Goal: Task Accomplishment & Management: Complete application form

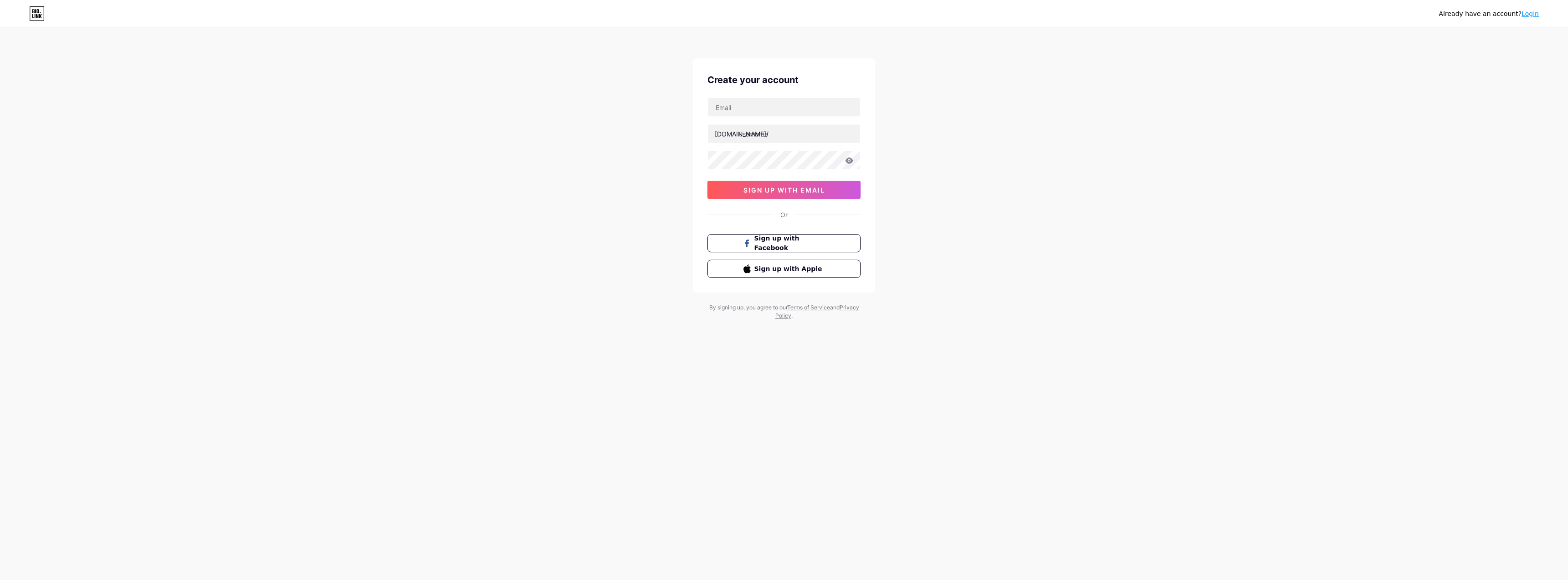
click at [798, 195] on button "sign up with email" at bounding box center [784, 190] width 153 height 18
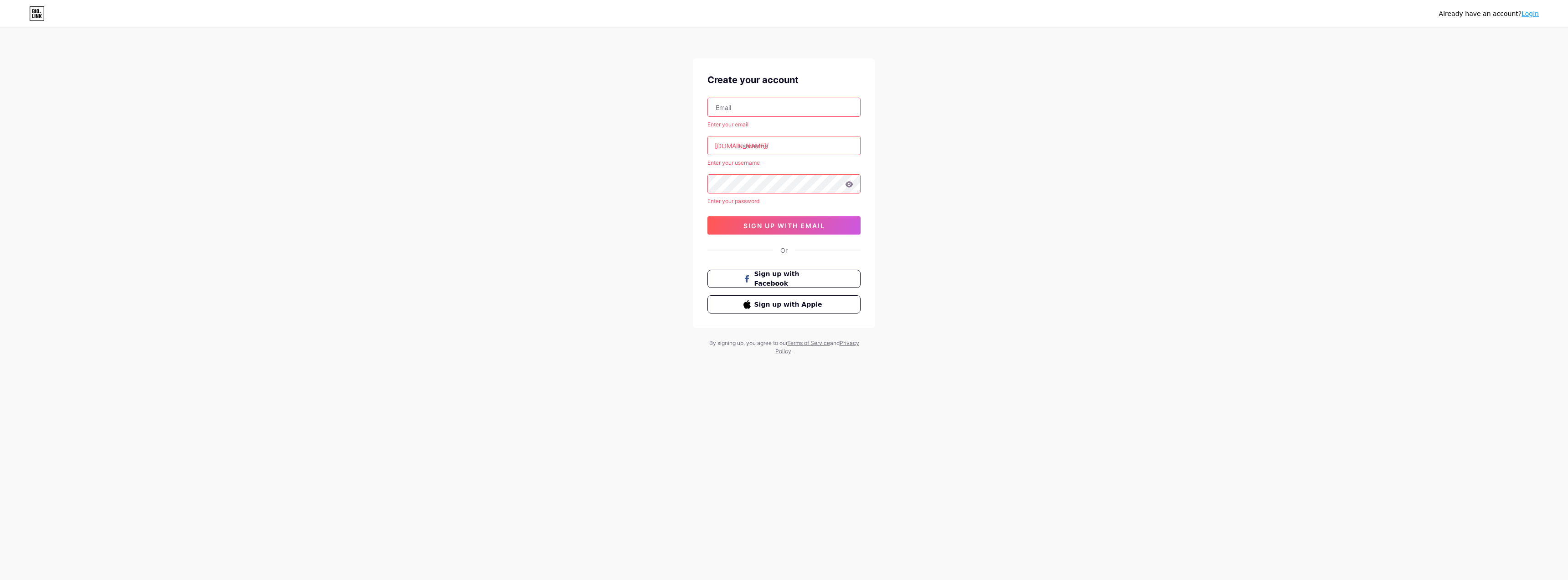
click at [775, 151] on input "text" at bounding box center [784, 146] width 152 height 18
click at [792, 224] on span "sign up with email" at bounding box center [784, 225] width 82 height 8
click at [753, 146] on input "text" at bounding box center [784, 146] width 152 height 18
type input "mar"
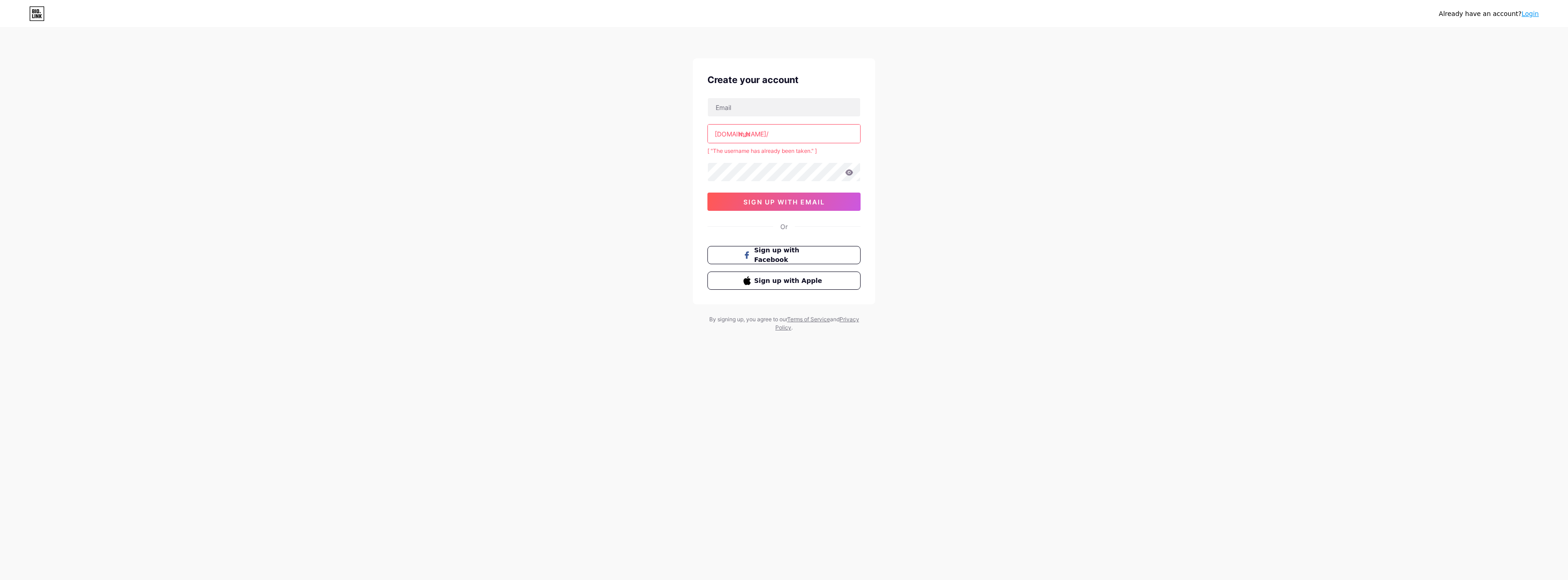
click at [755, 131] on input "mar" at bounding box center [784, 134] width 152 height 18
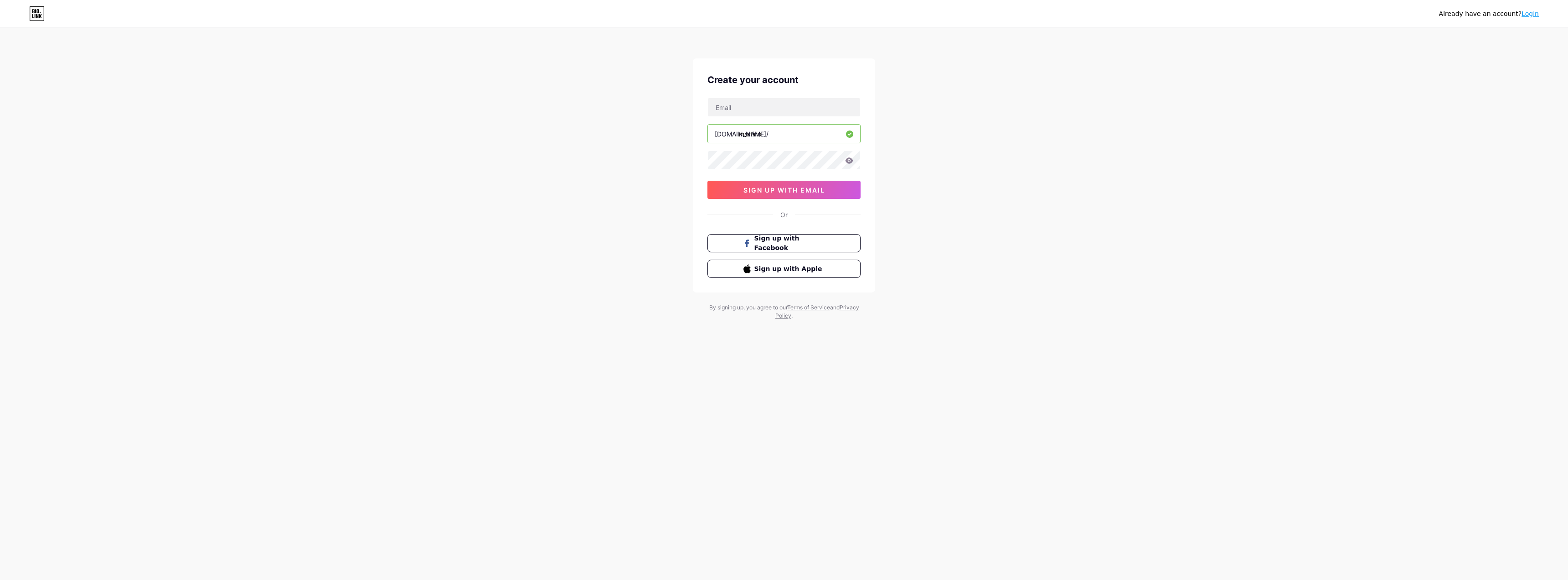
click at [748, 134] on input "martirio" at bounding box center [784, 134] width 152 height 18
click at [750, 134] on input "martirio" at bounding box center [784, 134] width 152 height 18
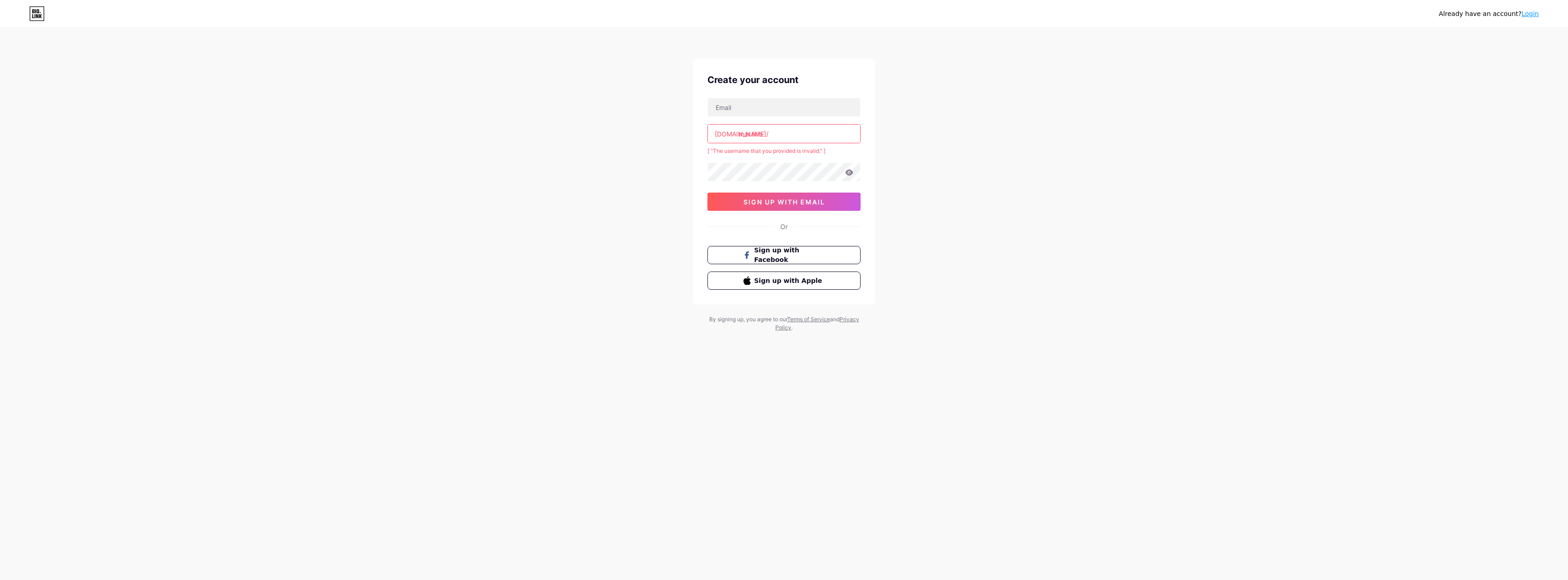
click at [752, 136] on input "mar.tirio" at bounding box center [784, 134] width 152 height 18
click at [754, 136] on input "mar.tirio" at bounding box center [784, 134] width 152 height 18
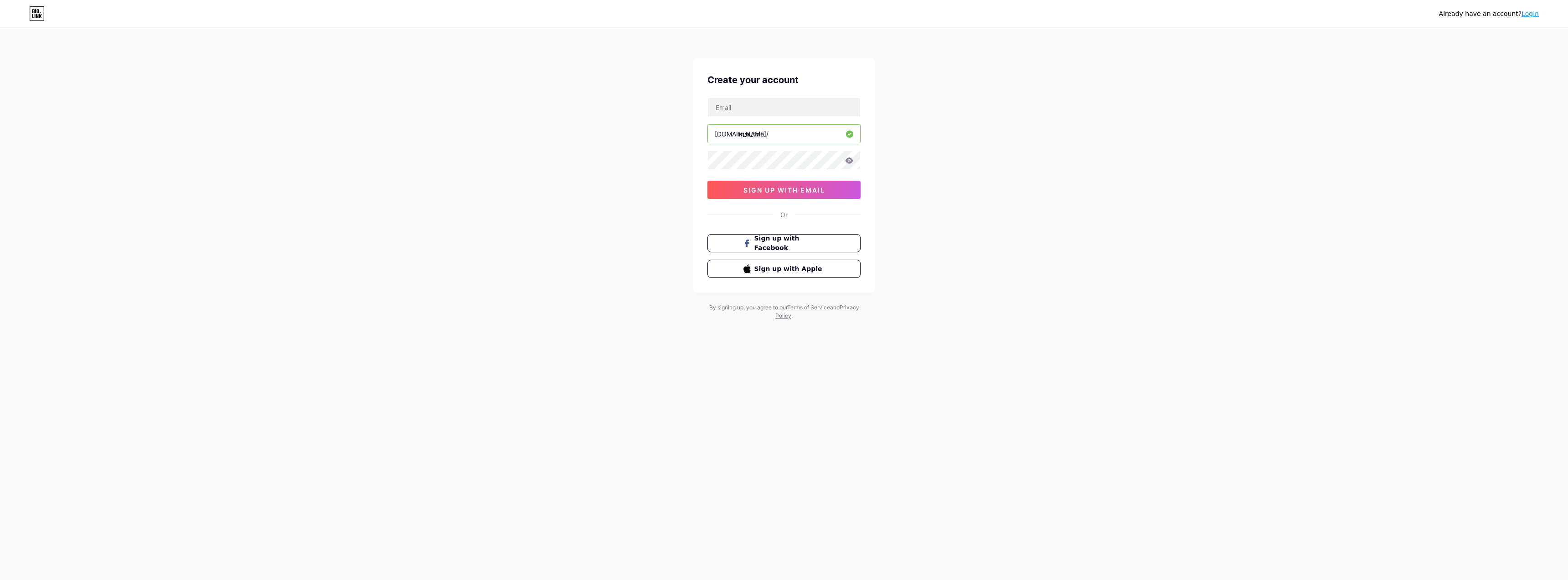
type input "mar_tirio"
click at [754, 112] on input "text" at bounding box center [784, 107] width 152 height 18
type input "marianavinasferreira@gmail.com"
click at [1528, 13] on link "Login" at bounding box center [1530, 13] width 18 height 7
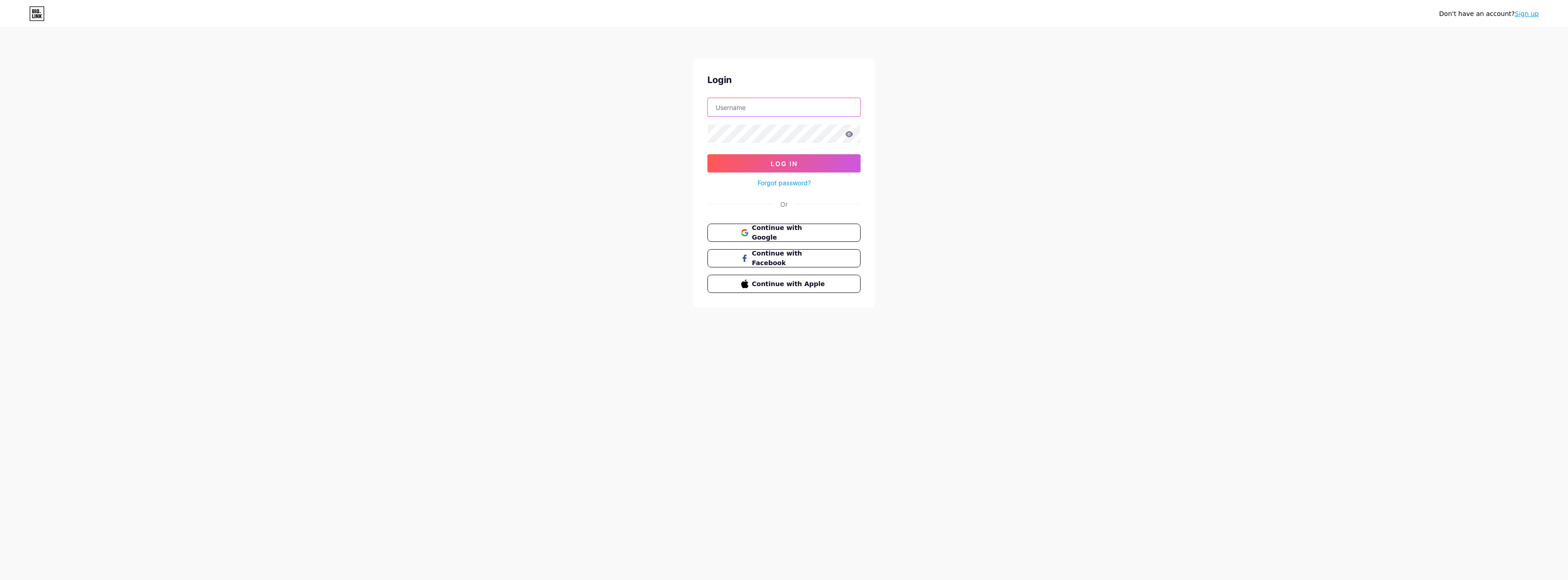
click at [812, 104] on input "text" at bounding box center [784, 107] width 152 height 18
type input "marianavinasferreira@gmail.com"
click at [786, 181] on link "Forgot password?" at bounding box center [784, 183] width 54 height 10
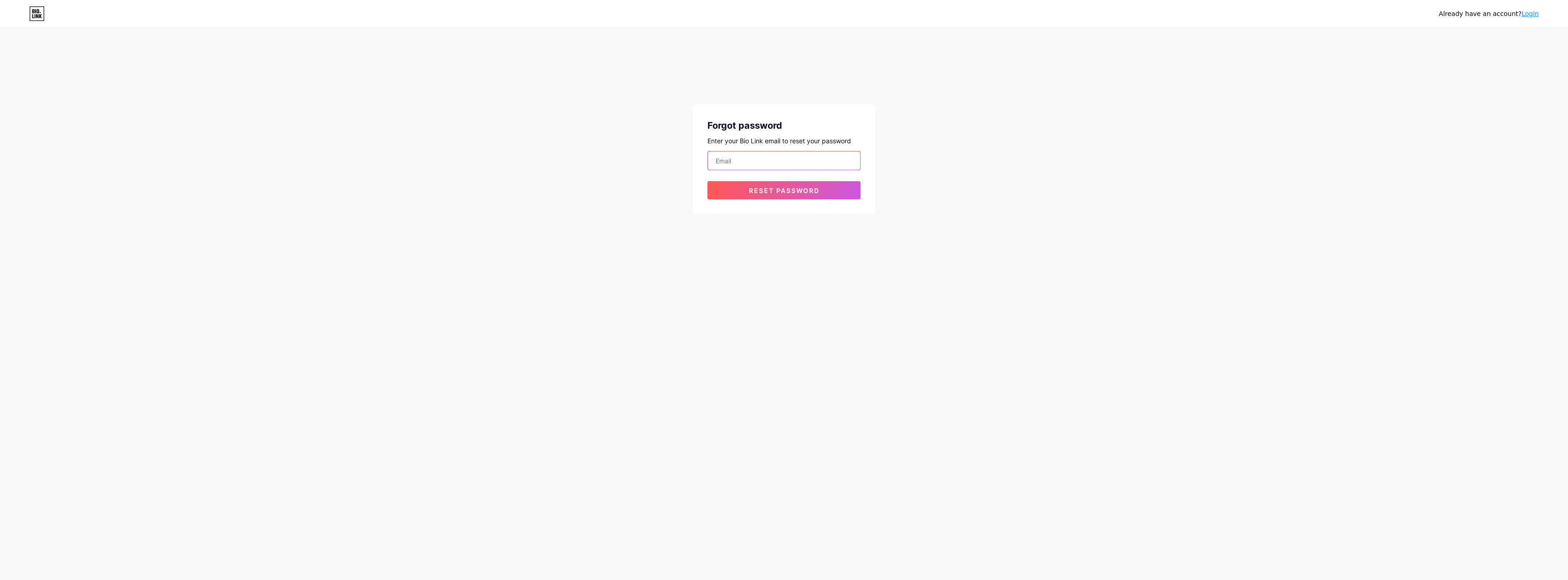
click at [772, 162] on input "email" at bounding box center [784, 160] width 152 height 18
click at [796, 196] on button "Reset password" at bounding box center [784, 190] width 153 height 18
click at [755, 162] on input "mar_tirio" at bounding box center [784, 160] width 152 height 18
type input "m"
type input "marianavinasferreira@gmail.com"
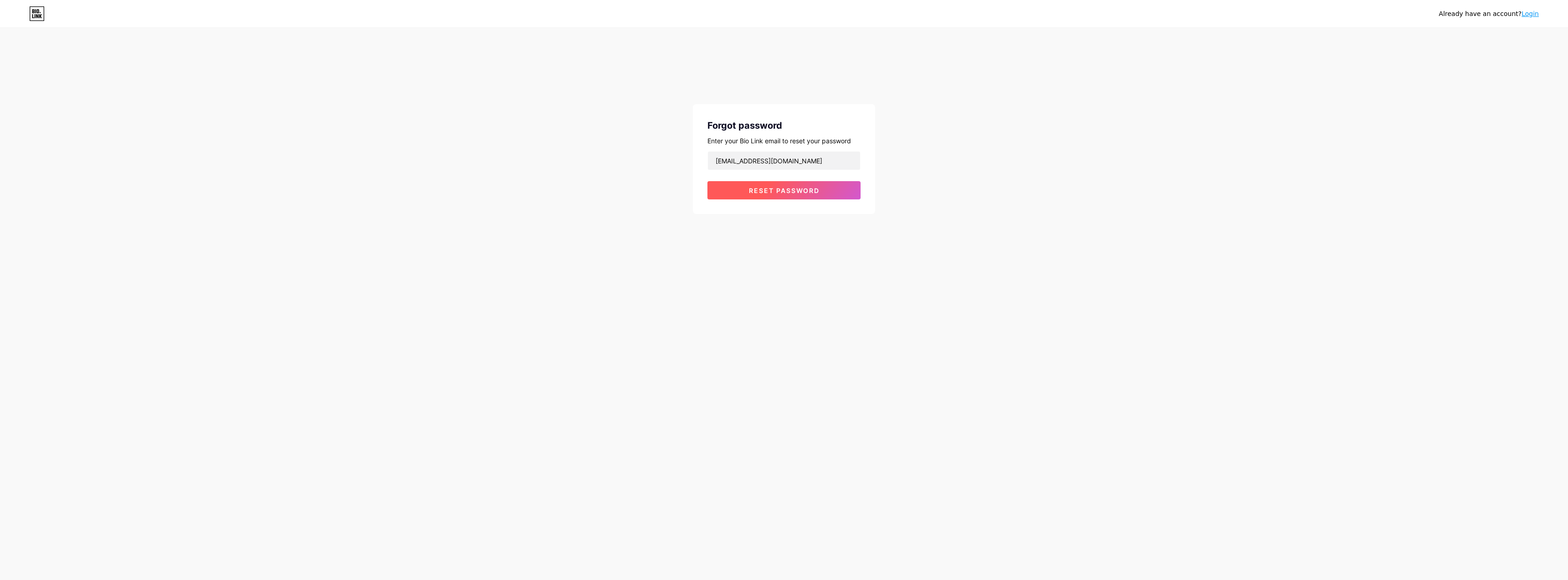
click at [775, 192] on span "Reset password" at bounding box center [784, 190] width 71 height 8
drag, startPoint x: 816, startPoint y: 158, endPoint x: 707, endPoint y: 152, distance: 109.2
click at [707, 152] on div "Forgot password Enter your Bio Link email to reset your password marianavinasfe…" at bounding box center [784, 165] width 182 height 122
click at [741, 165] on input "email" at bounding box center [784, 160] width 152 height 18
click at [42, 17] on icon at bounding box center [37, 13] width 16 height 15
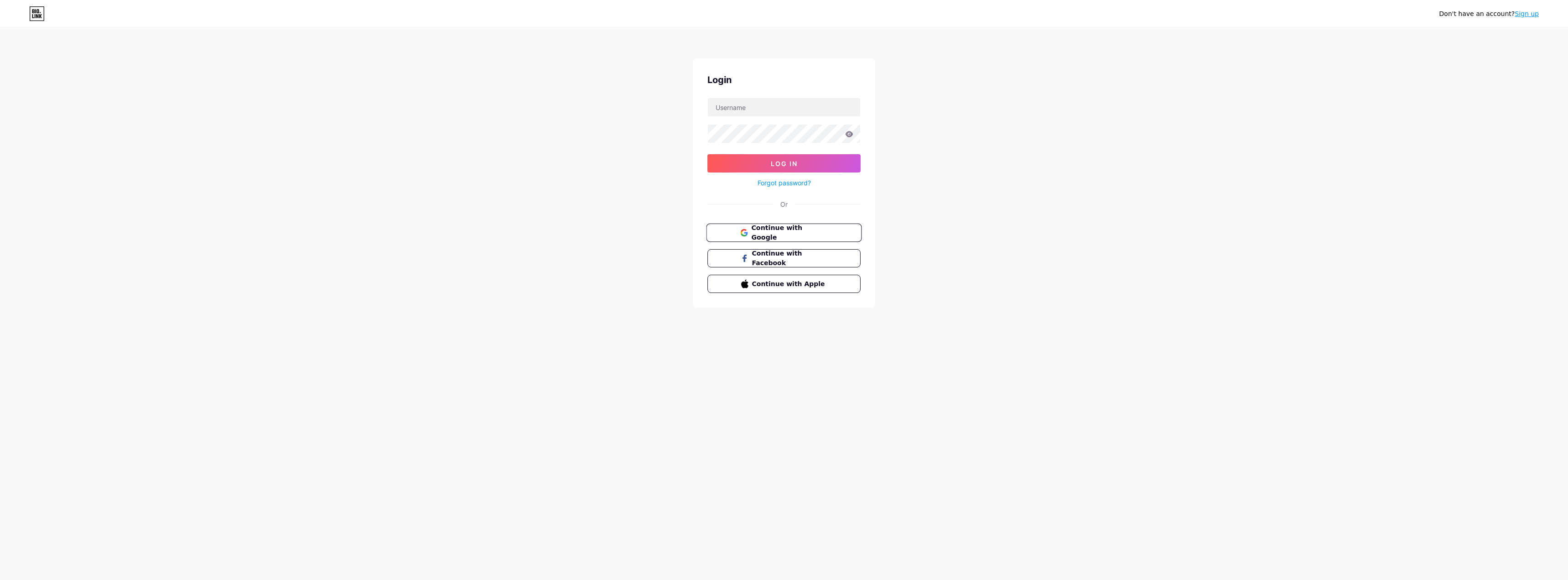
click at [846, 225] on button "Continue with Google" at bounding box center [784, 232] width 155 height 18
click at [796, 240] on div "Login Log In Forgot password? Or Social authentication failed Continue with Goo…" at bounding box center [784, 191] width 182 height 264
click at [796, 242] on span "Continue with Google" at bounding box center [789, 249] width 76 height 20
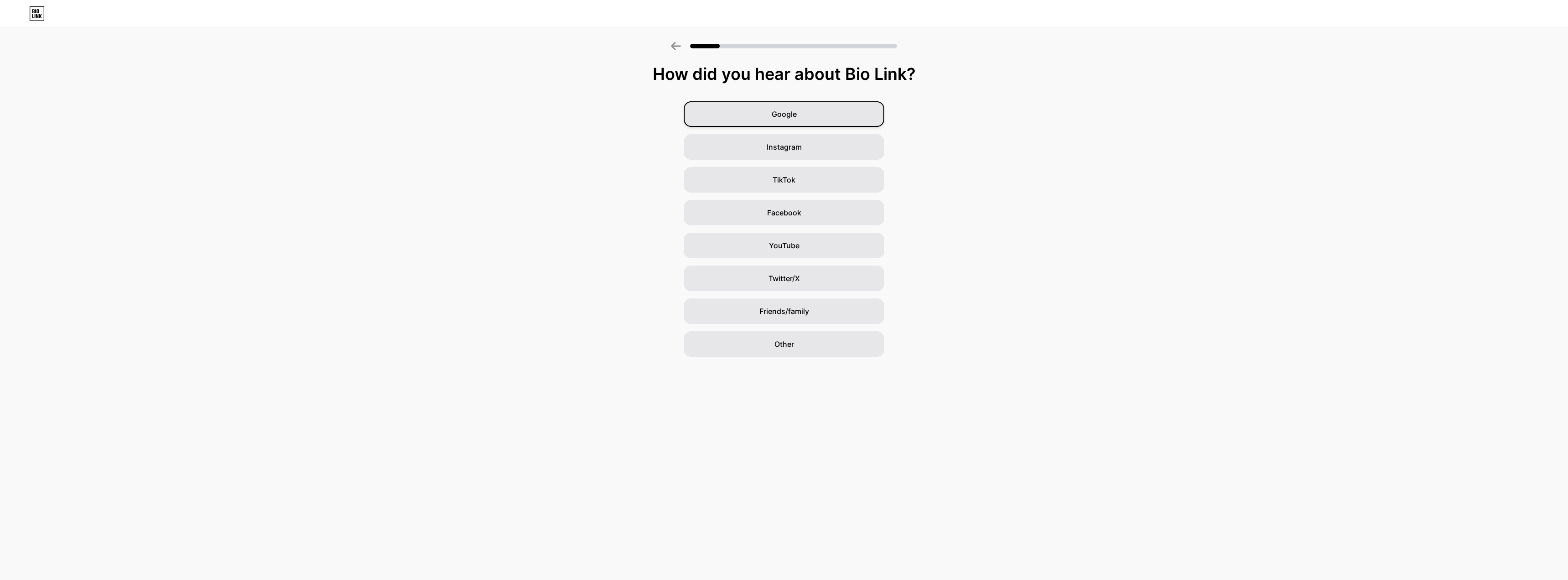
click at [784, 126] on div "Google" at bounding box center [784, 114] width 201 height 25
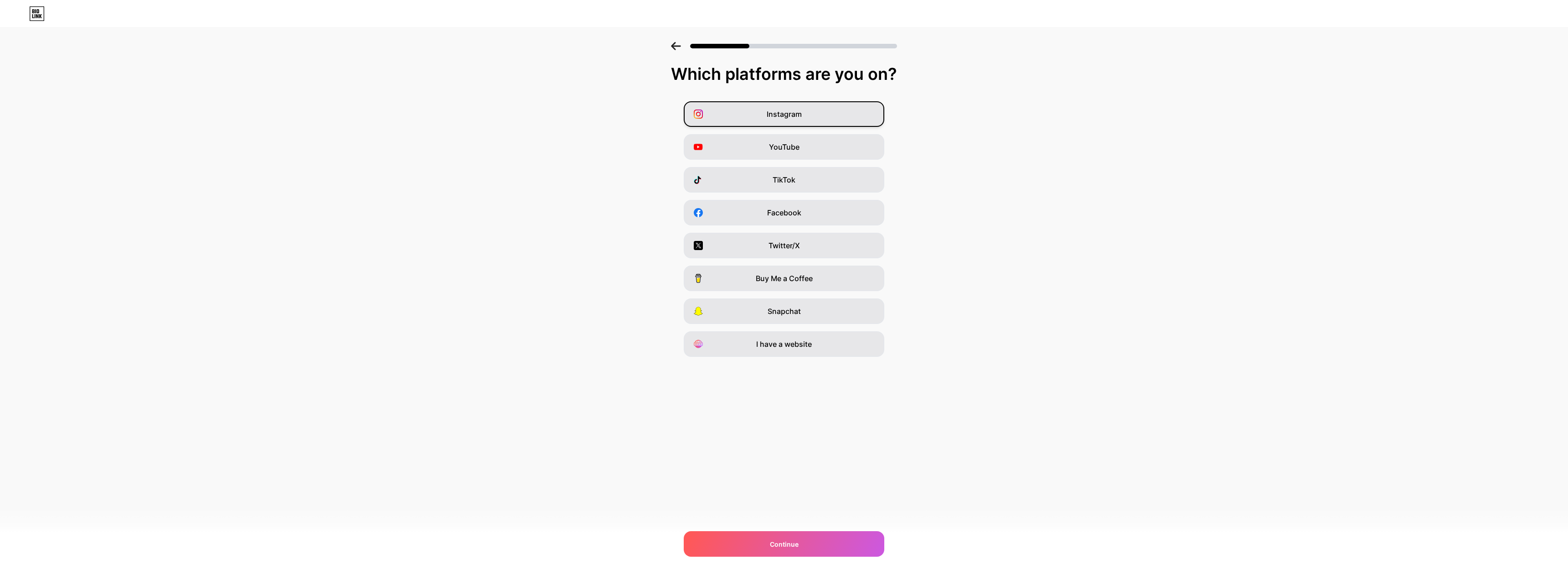
click at [791, 110] on span "Instagram" at bounding box center [784, 114] width 35 height 11
click at [743, 552] on div "Continue" at bounding box center [784, 543] width 201 height 25
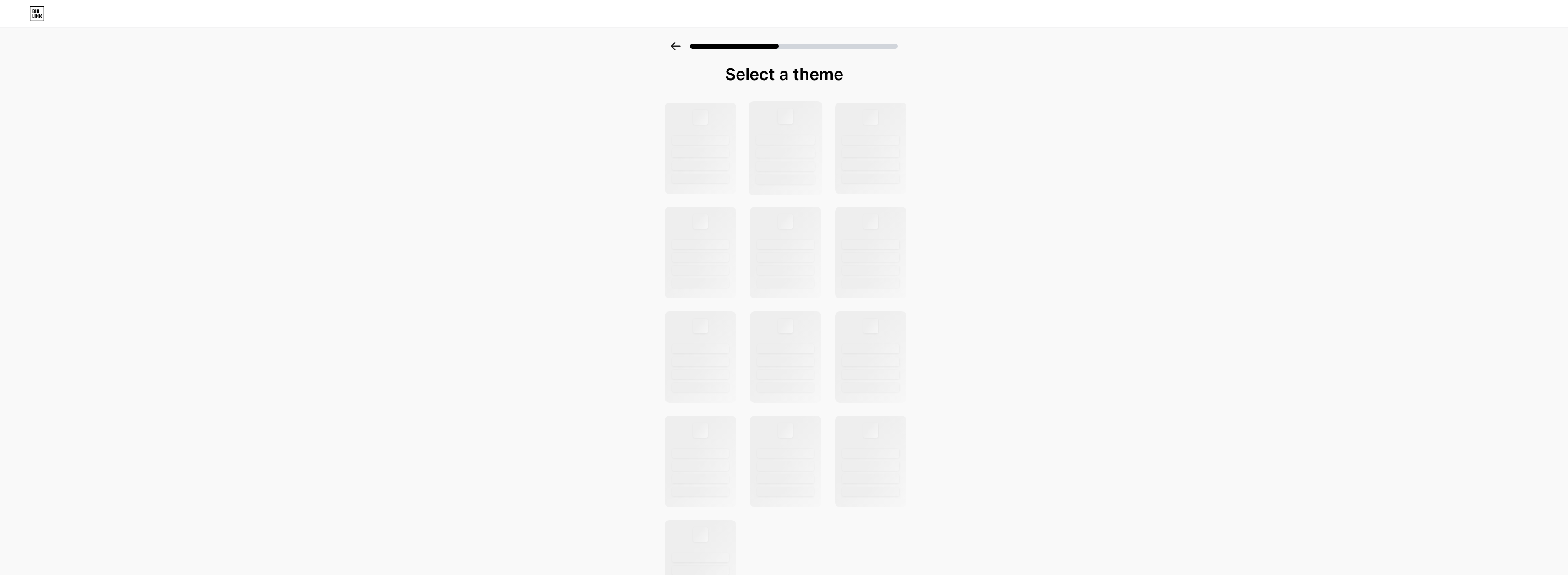
click at [789, 133] on div at bounding box center [786, 148] width 74 height 94
click at [780, 273] on div at bounding box center [786, 274] width 59 height 10
click at [760, 140] on div at bounding box center [786, 140] width 59 height 10
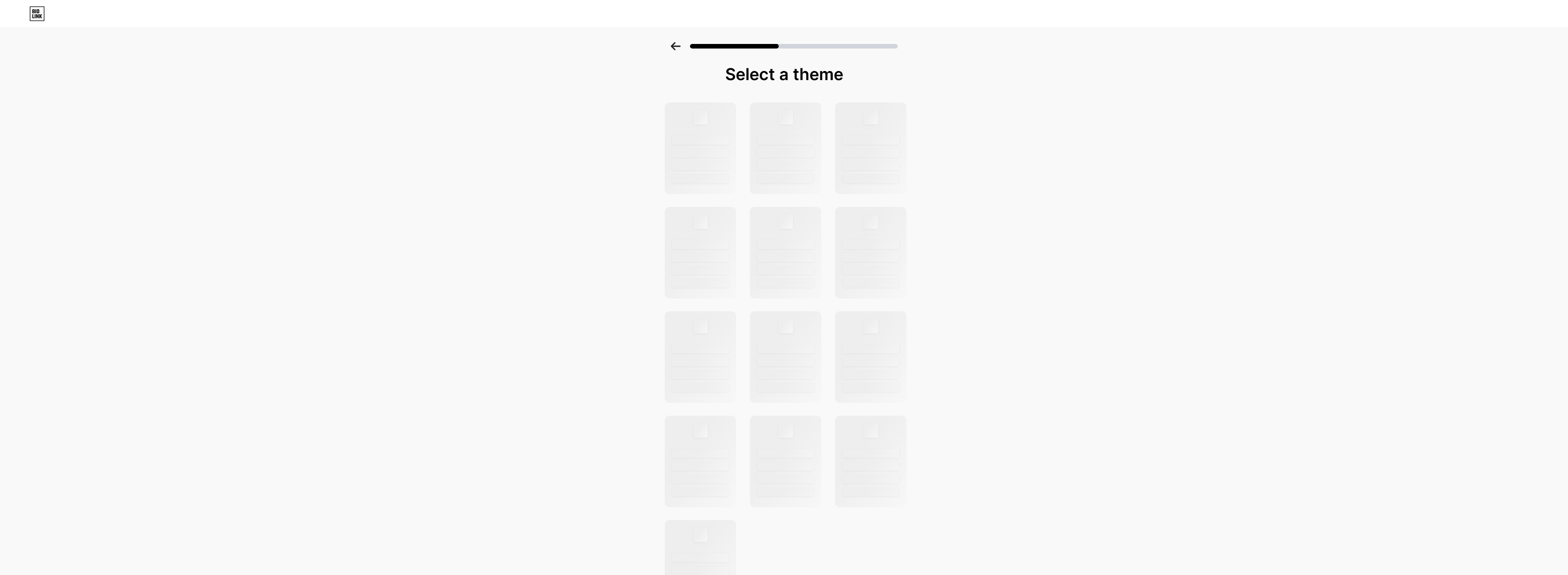
click at [40, 16] on icon at bounding box center [41, 16] width 3 height 4
click at [735, 133] on div at bounding box center [700, 148] width 74 height 94
click at [796, 137] on div at bounding box center [786, 140] width 59 height 10
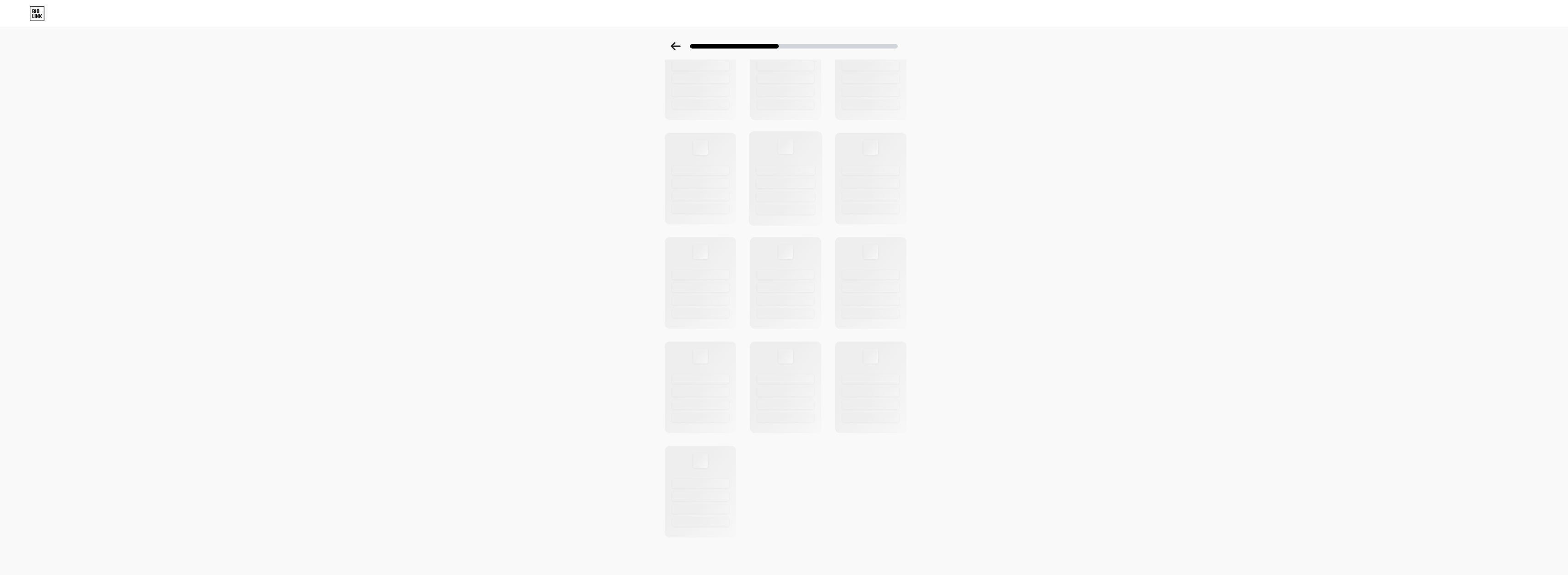
click at [805, 167] on div at bounding box center [786, 170] width 59 height 10
click at [804, 167] on div at bounding box center [786, 170] width 59 height 10
click at [804, 162] on div at bounding box center [786, 167] width 59 height 10
